Goal: Information Seeking & Learning: Learn about a topic

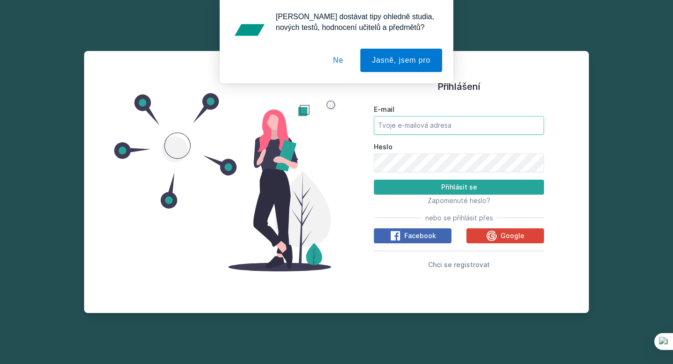
click at [410, 124] on input "E-mail" at bounding box center [459, 125] width 170 height 19
type input "[EMAIL_ADDRESS][DOMAIN_NAME]"
click at [374, 180] on button "Přihlásit se" at bounding box center [459, 187] width 170 height 15
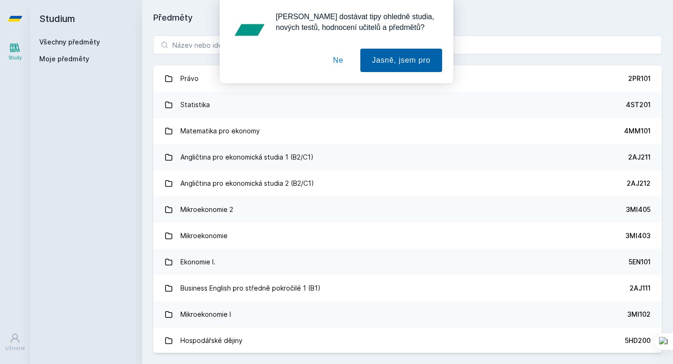
click at [399, 59] on button "Jasně, jsem pro" at bounding box center [402, 60] width 82 height 23
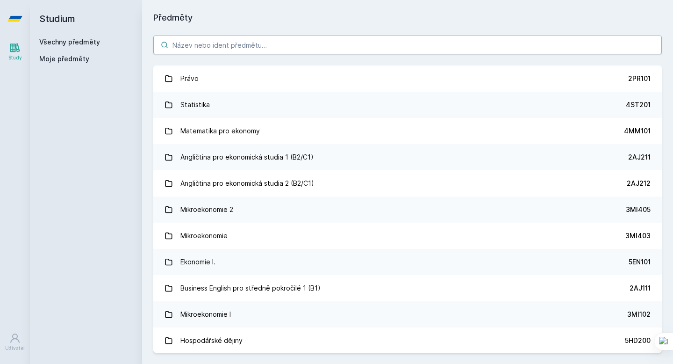
click at [198, 36] on input "search" at bounding box center [407, 45] width 509 height 19
paste input "3MI407"
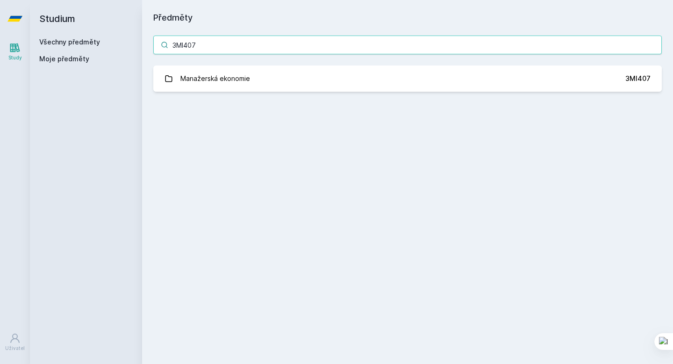
type input "3MI407"
click at [395, 53] on input "3MI407" at bounding box center [407, 45] width 509 height 19
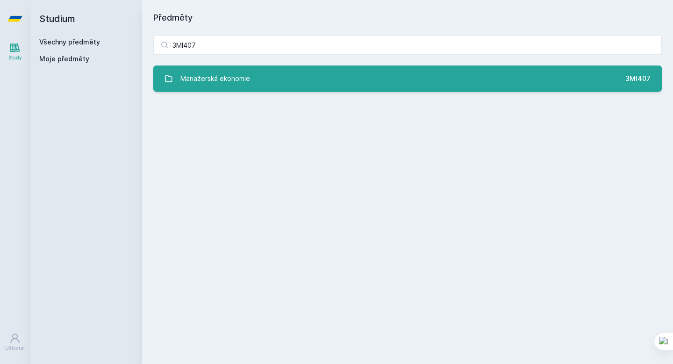
click at [396, 72] on link "Manažerská ekonomie 3MI407" at bounding box center [407, 78] width 509 height 26
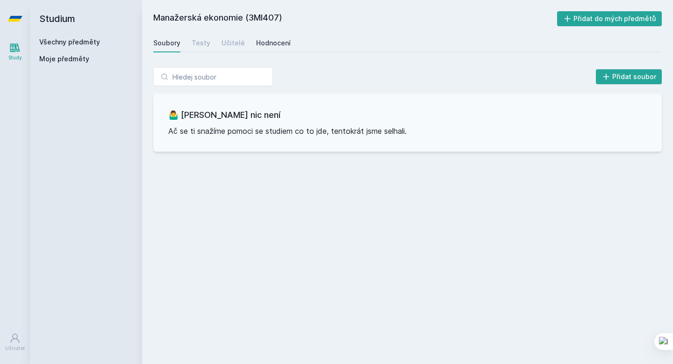
click at [256, 40] on div "Hodnocení" at bounding box center [273, 42] width 35 height 9
click at [229, 40] on div "Učitelé" at bounding box center [233, 42] width 23 height 9
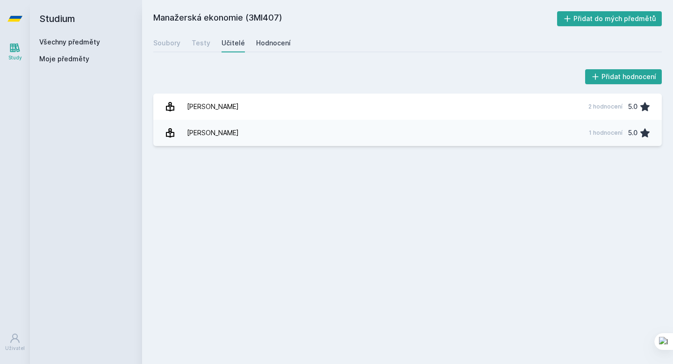
click at [275, 45] on div "Hodnocení" at bounding box center [273, 42] width 35 height 9
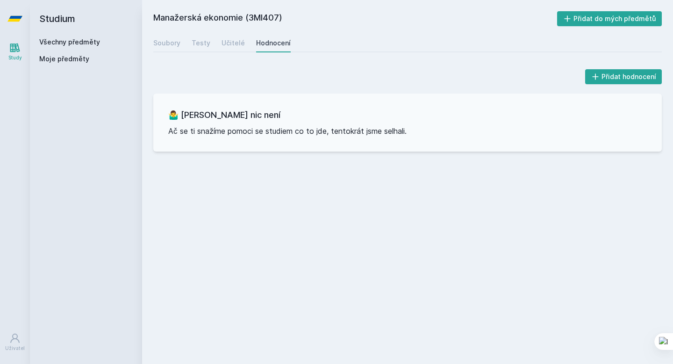
click at [92, 41] on link "Všechny předměty" at bounding box center [69, 42] width 61 height 8
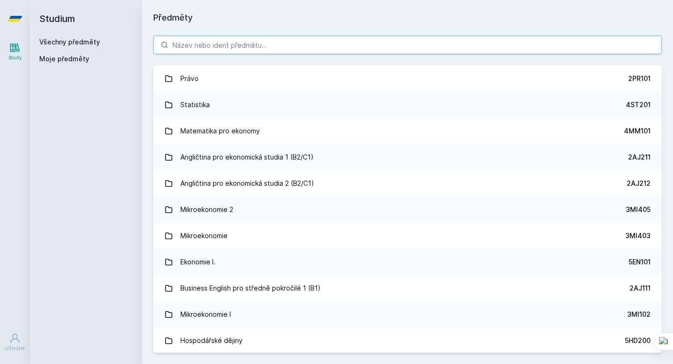
click at [204, 39] on input "search" at bounding box center [407, 45] width 509 height 19
paste input "3MI408"
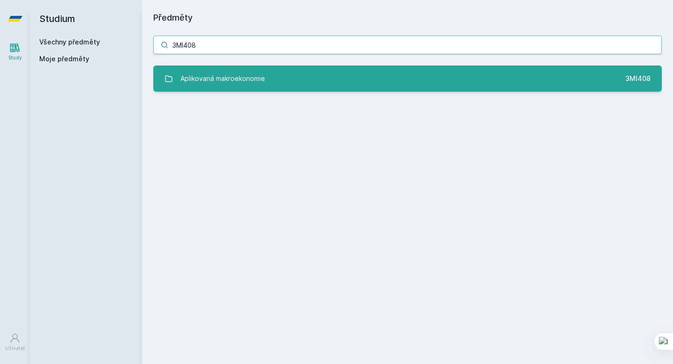
type input "3MI408"
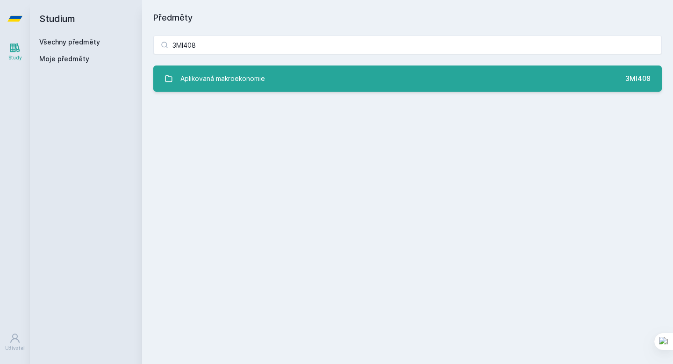
click at [235, 79] on div "Aplikovaná makroekonomie" at bounding box center [223, 78] width 85 height 19
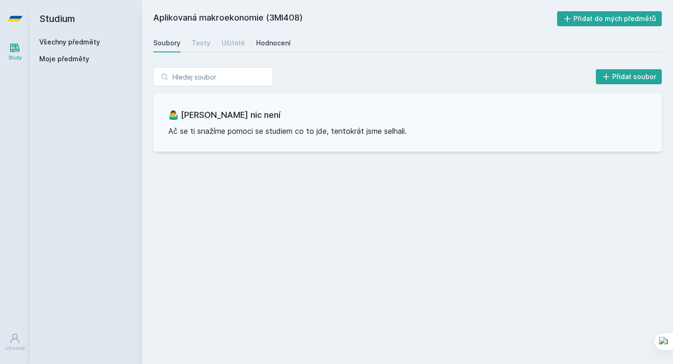
click at [260, 43] on div "Hodnocení" at bounding box center [273, 42] width 35 height 9
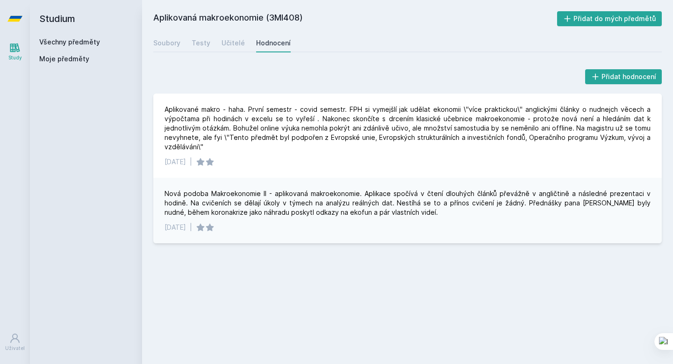
click at [84, 41] on link "Všechny předměty" at bounding box center [69, 42] width 61 height 8
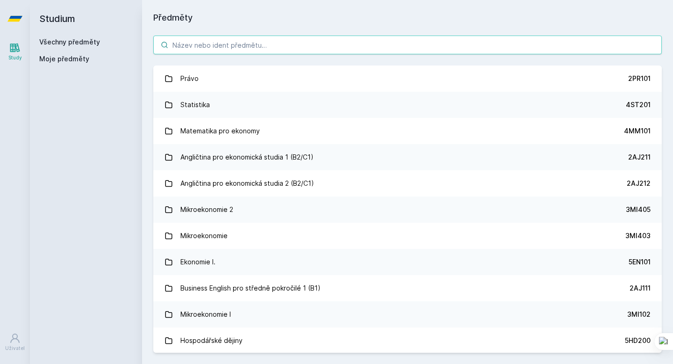
click at [206, 46] on input "search" at bounding box center [407, 45] width 509 height 19
paste input "3SG410"
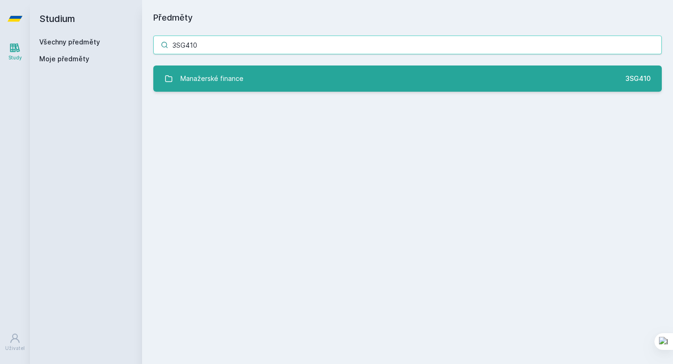
type input "3SG410"
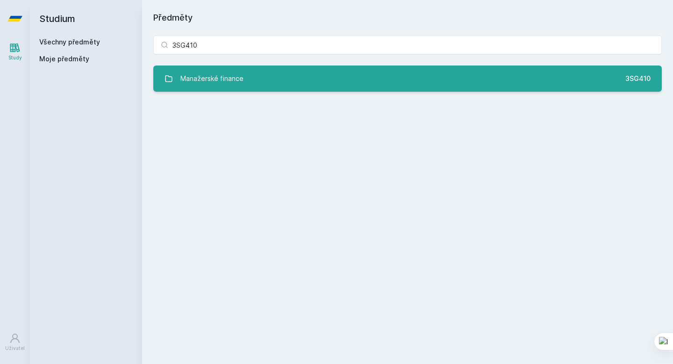
click at [250, 91] on link "Manažerské finance 3SG410" at bounding box center [407, 78] width 509 height 26
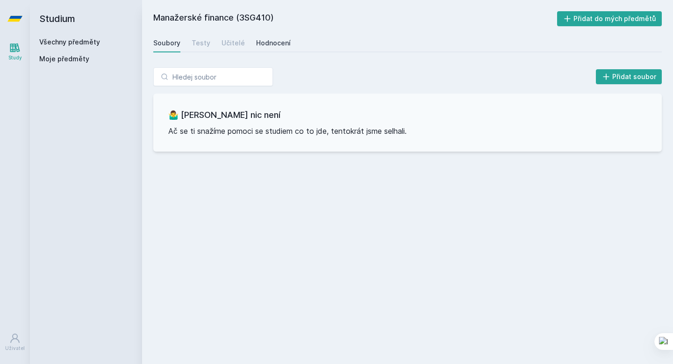
click at [268, 41] on div "Hodnocení" at bounding box center [273, 42] width 35 height 9
click at [233, 44] on div "Učitelé" at bounding box center [233, 42] width 23 height 9
click at [166, 41] on div "Soubory" at bounding box center [166, 42] width 27 height 9
click at [89, 41] on link "Všechny předměty" at bounding box center [69, 42] width 61 height 8
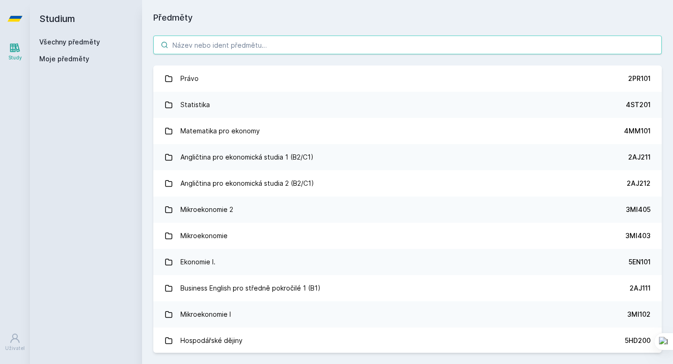
click at [214, 44] on input "search" at bounding box center [407, 45] width 509 height 19
paste input "3SG826"
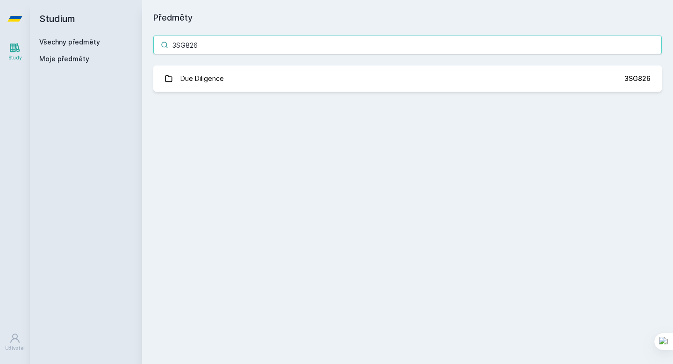
type input "3SG826"
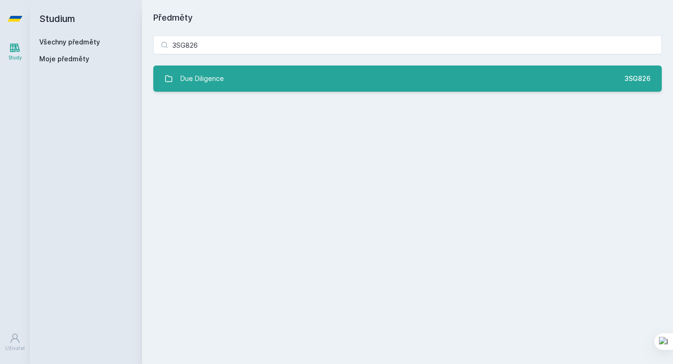
click at [232, 80] on link "Due Diligence 3SG826" at bounding box center [407, 78] width 509 height 26
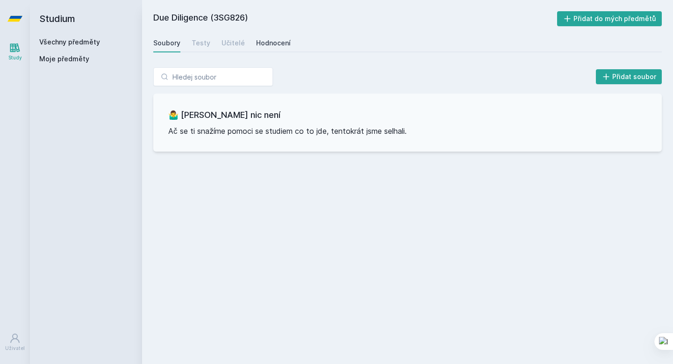
click at [256, 44] on div "Hodnocení" at bounding box center [273, 42] width 35 height 9
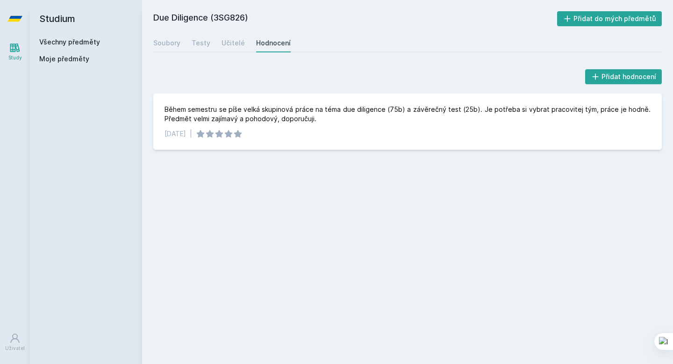
click at [83, 42] on link "Všechny předměty" at bounding box center [69, 42] width 61 height 8
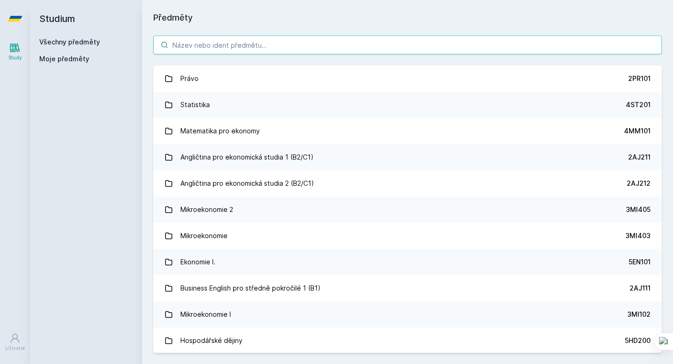
click at [206, 37] on input "search" at bounding box center [407, 45] width 509 height 19
paste input "3PO653"
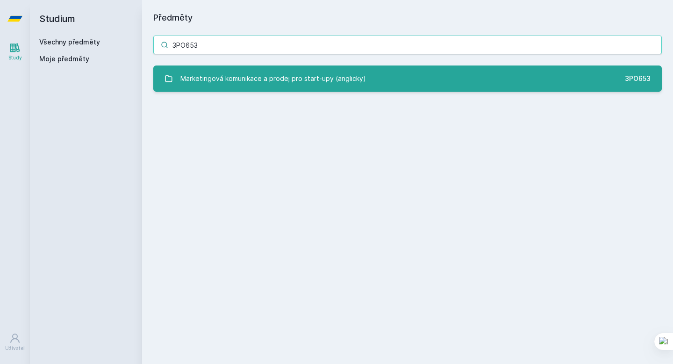
type input "3PO653"
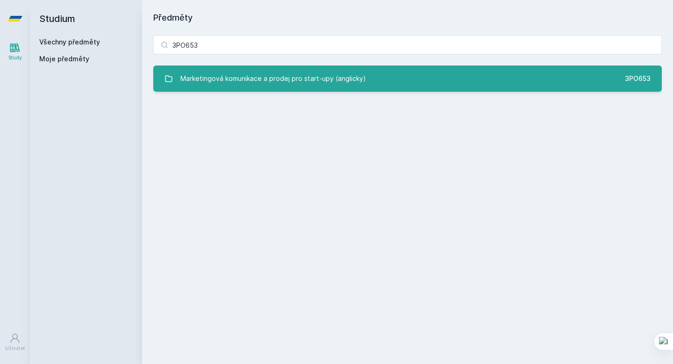
click at [248, 81] on div "Marketingová komunikace a prodej pro start-upy (anglicky)" at bounding box center [274, 78] width 186 height 19
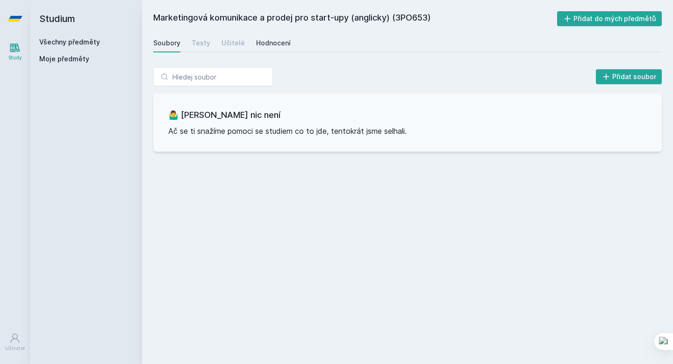
click at [259, 42] on div "Hodnocení" at bounding box center [273, 42] width 35 height 9
